Goal: Find specific page/section: Find specific page/section

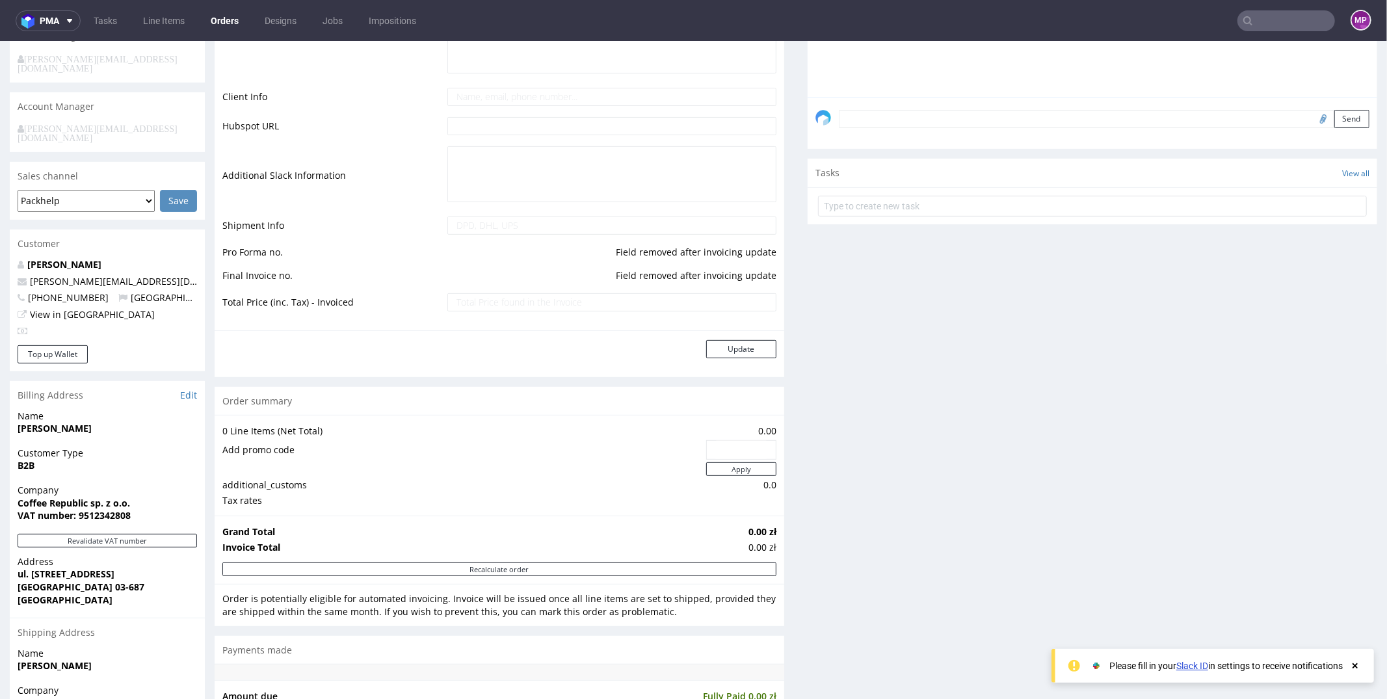
scroll to position [619, 0]
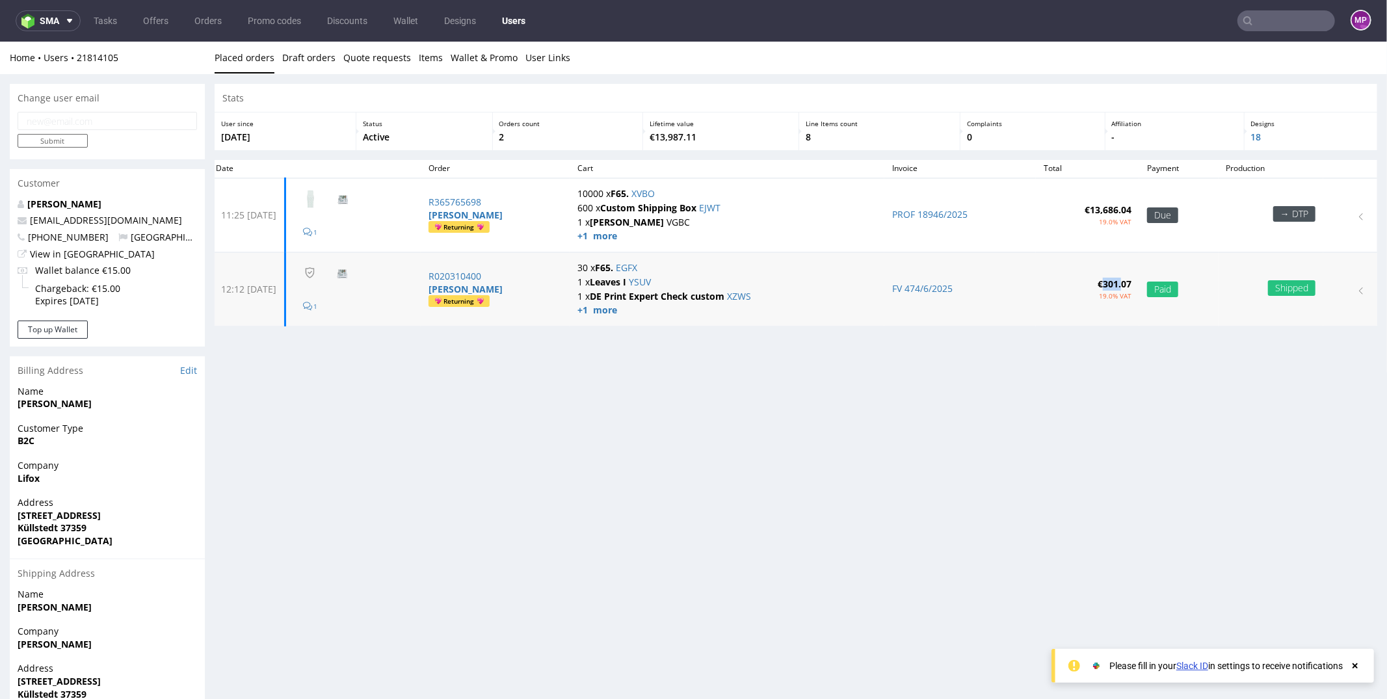
drag, startPoint x: 1100, startPoint y: 279, endPoint x: 1121, endPoint y: 279, distance: 20.8
click at [1121, 279] on strong "€301.07" at bounding box center [1115, 283] width 34 height 12
click at [1125, 279] on strong "€301.07" at bounding box center [1115, 283] width 34 height 12
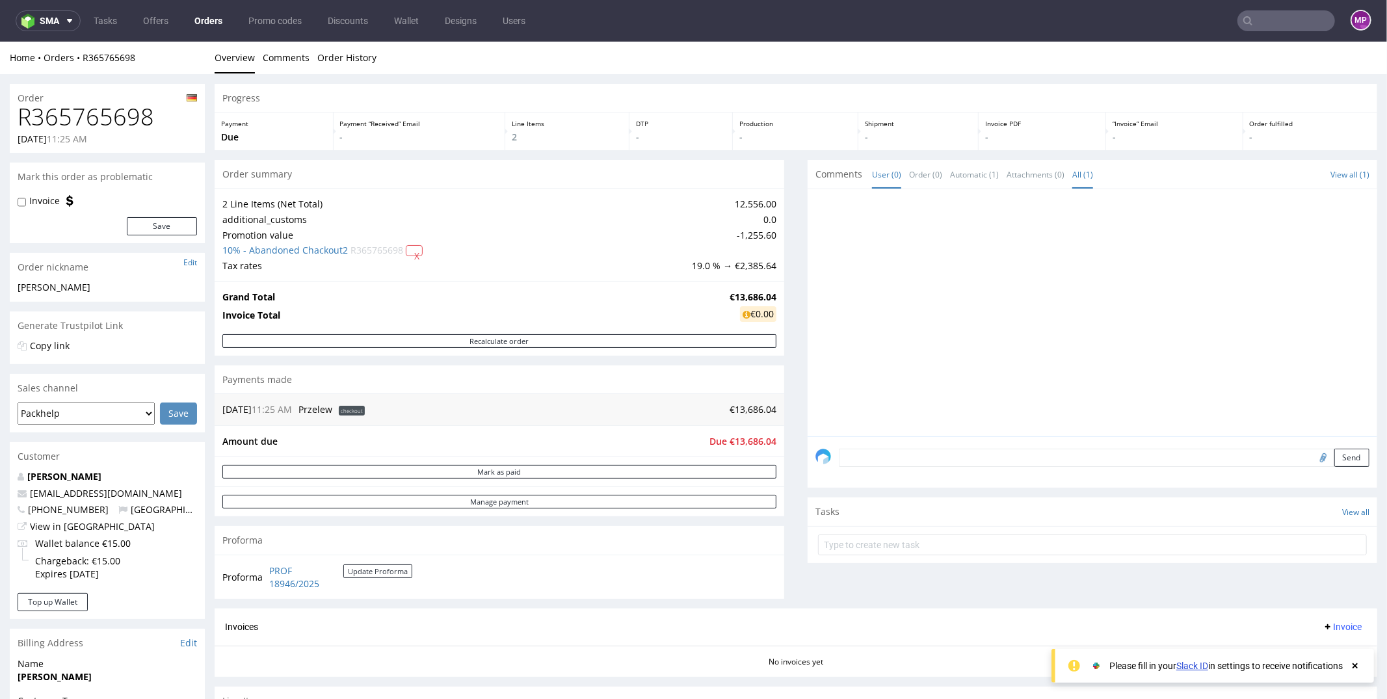
click at [1076, 176] on link "All (1)" at bounding box center [1082, 174] width 21 height 28
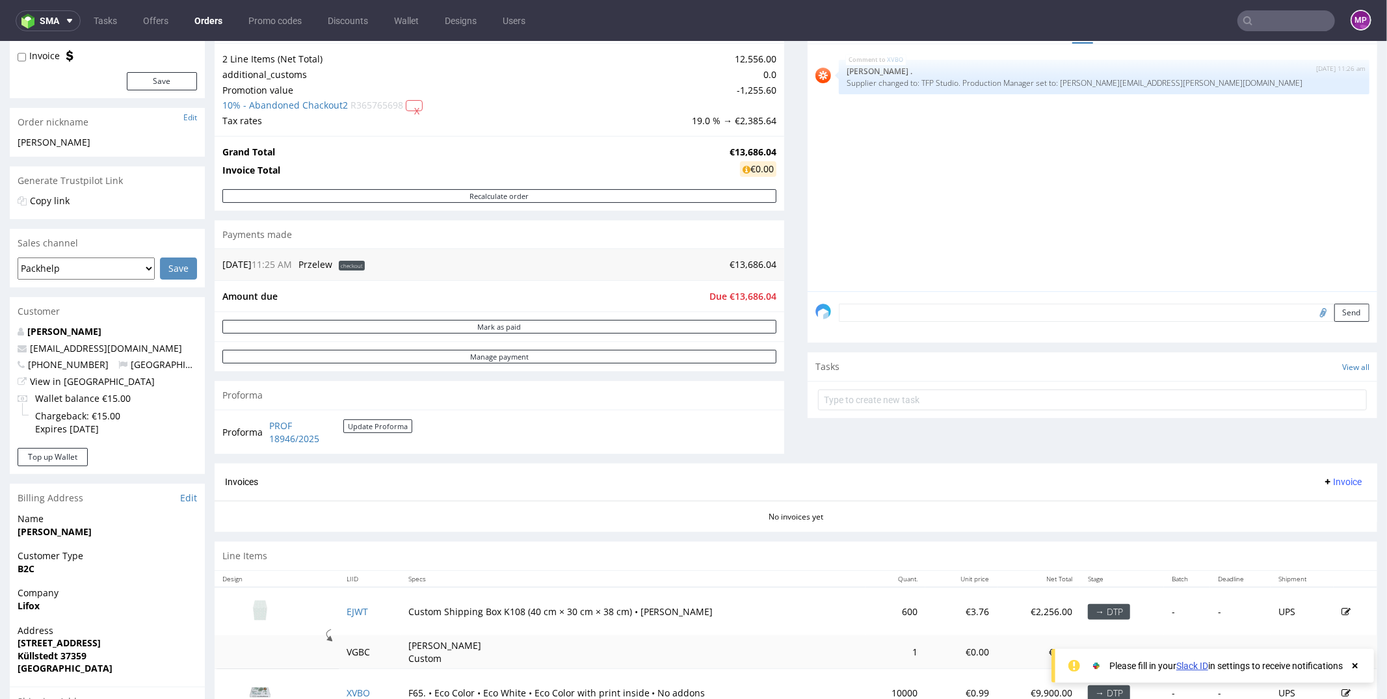
scroll to position [278, 0]
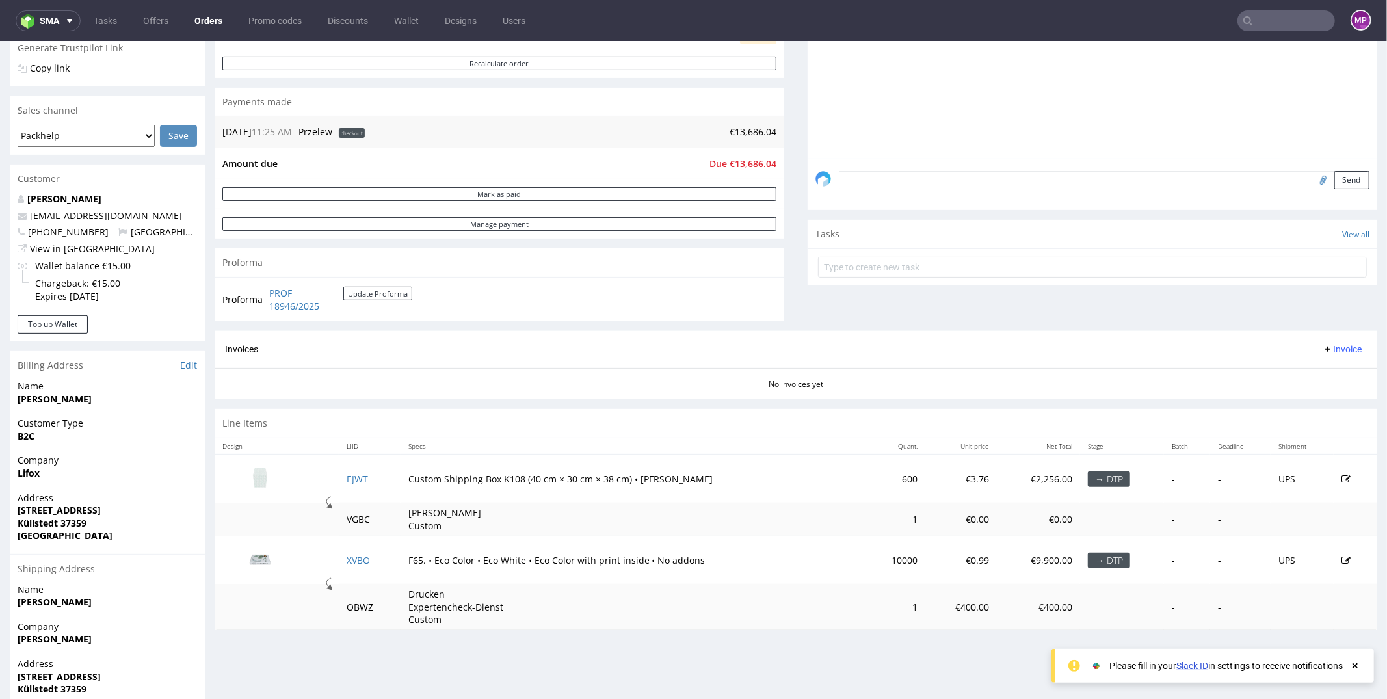
click at [19, 468] on strong "Lifox" at bounding box center [29, 472] width 22 height 12
copy strong "Lifox"
